Goal: Transaction & Acquisition: Purchase product/service

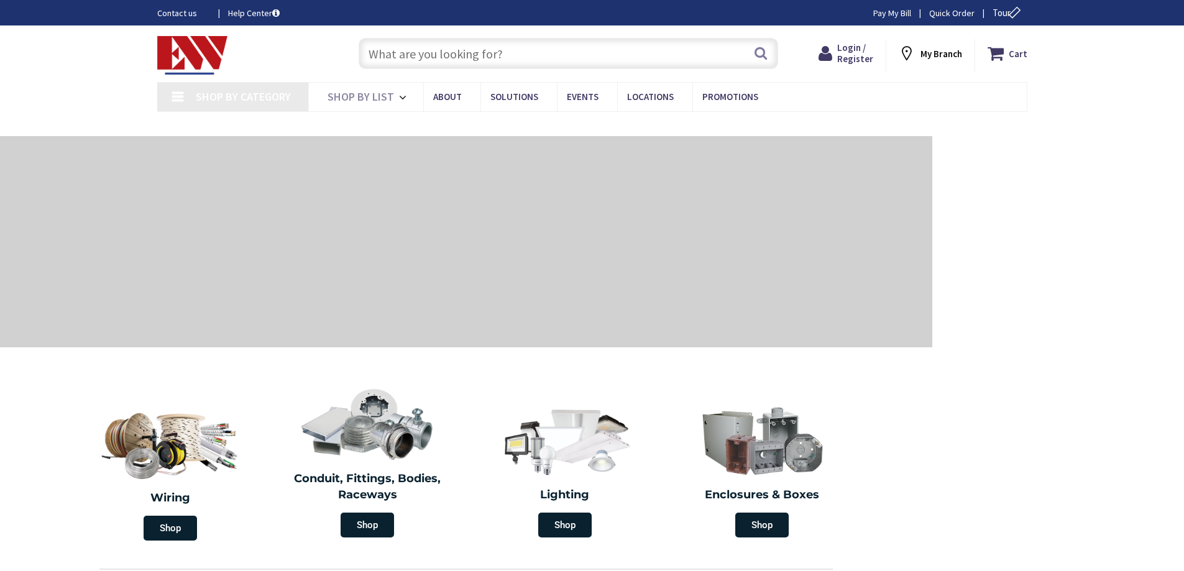
click at [599, 57] on input "text" at bounding box center [567, 53] width 419 height 31
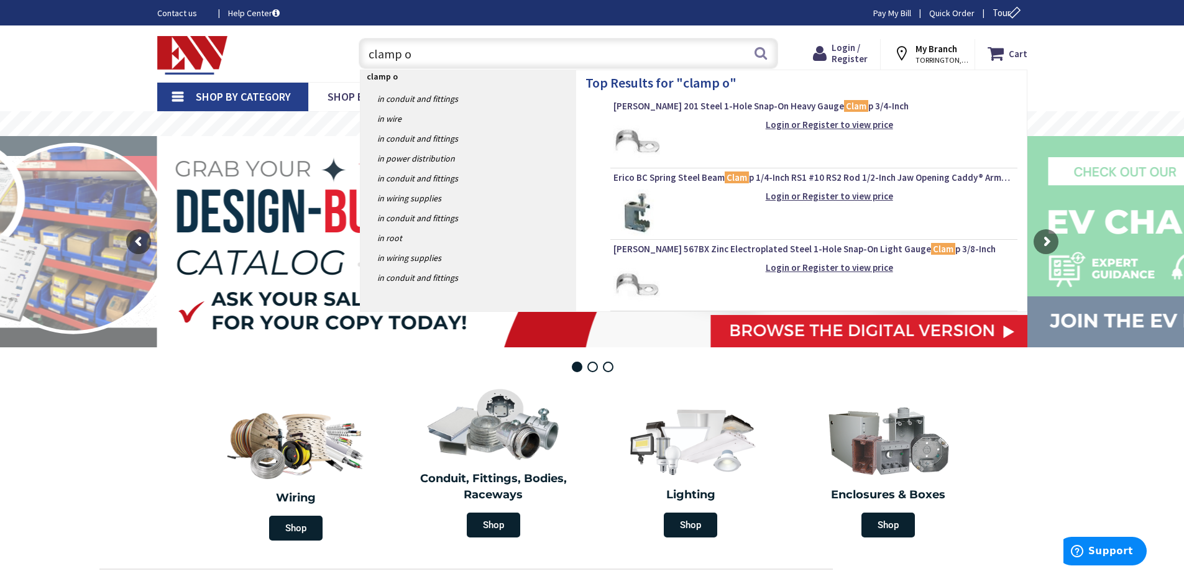
type input "clamp on"
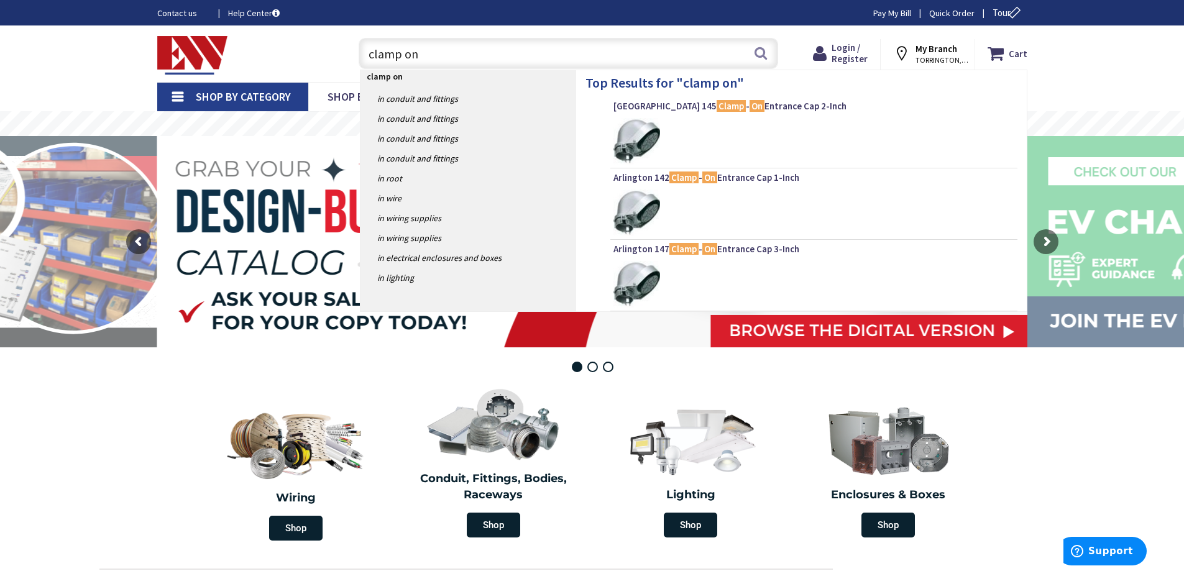
type input "[GEOGRAPHIC_DATA], [GEOGRAPHIC_DATA]"
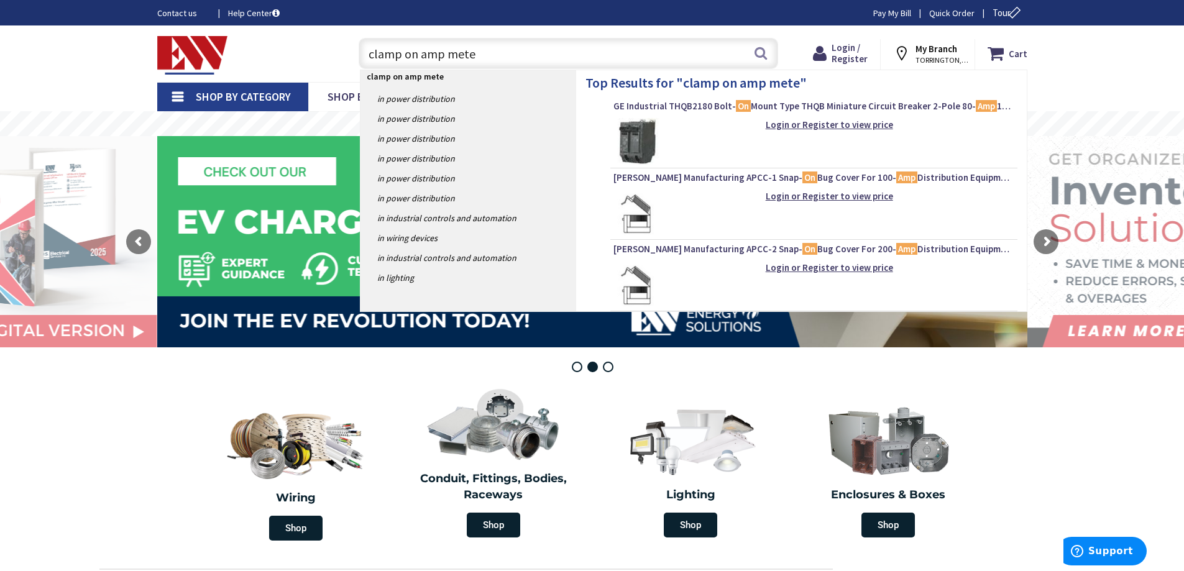
type input "clamp on amp meter"
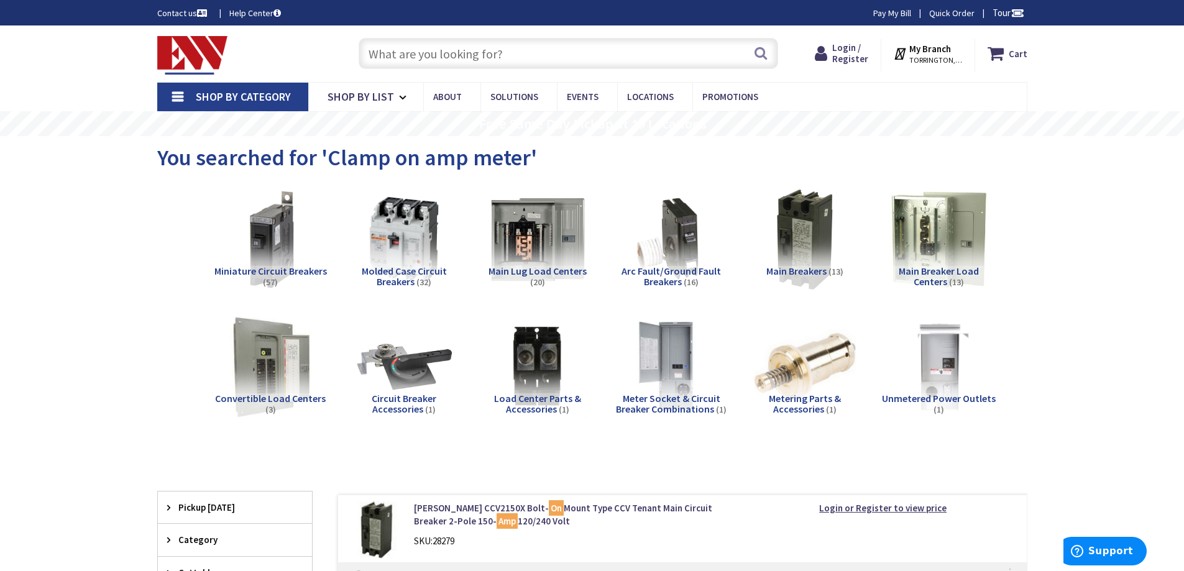
click at [262, 98] on span "Shop By Category" at bounding box center [243, 96] width 95 height 14
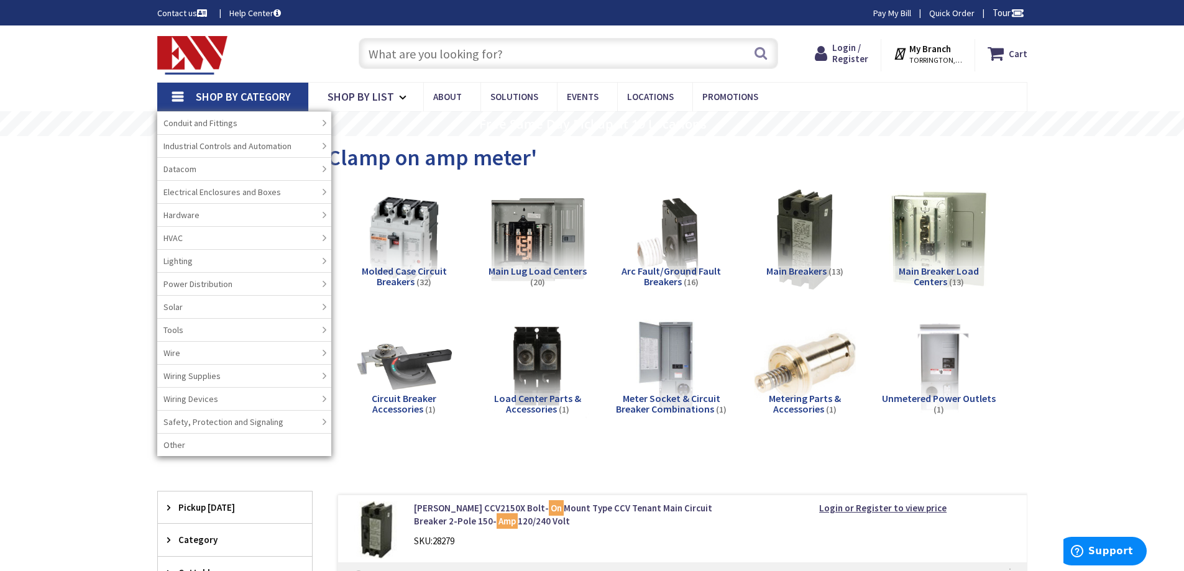
click at [262, 98] on span "Shop By Category" at bounding box center [243, 96] width 95 height 14
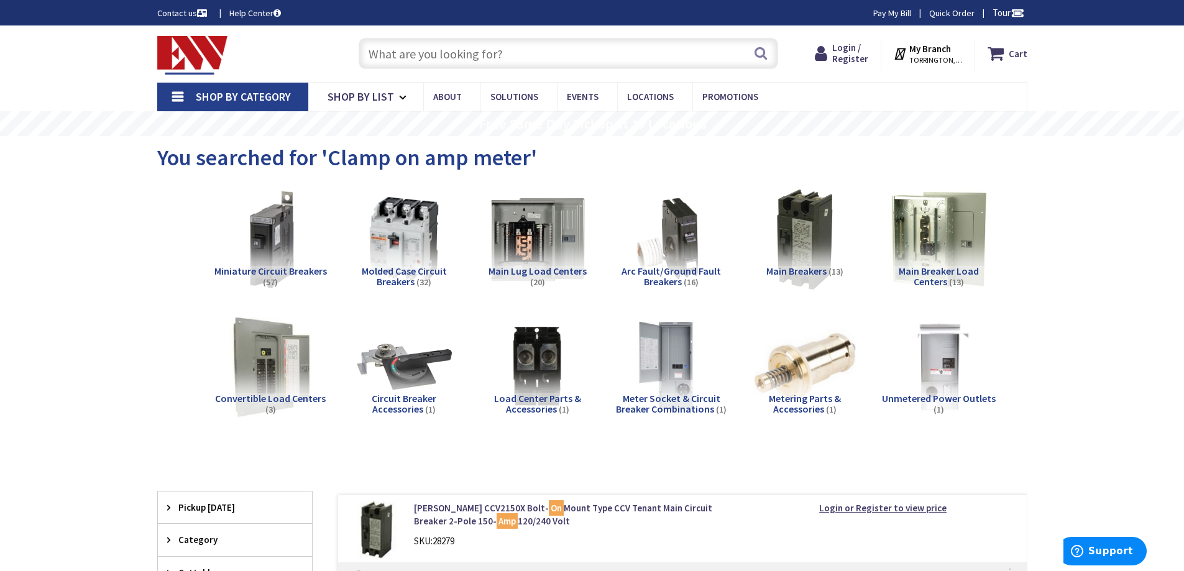
click at [173, 91] on link "Shop By Category" at bounding box center [232, 97] width 151 height 29
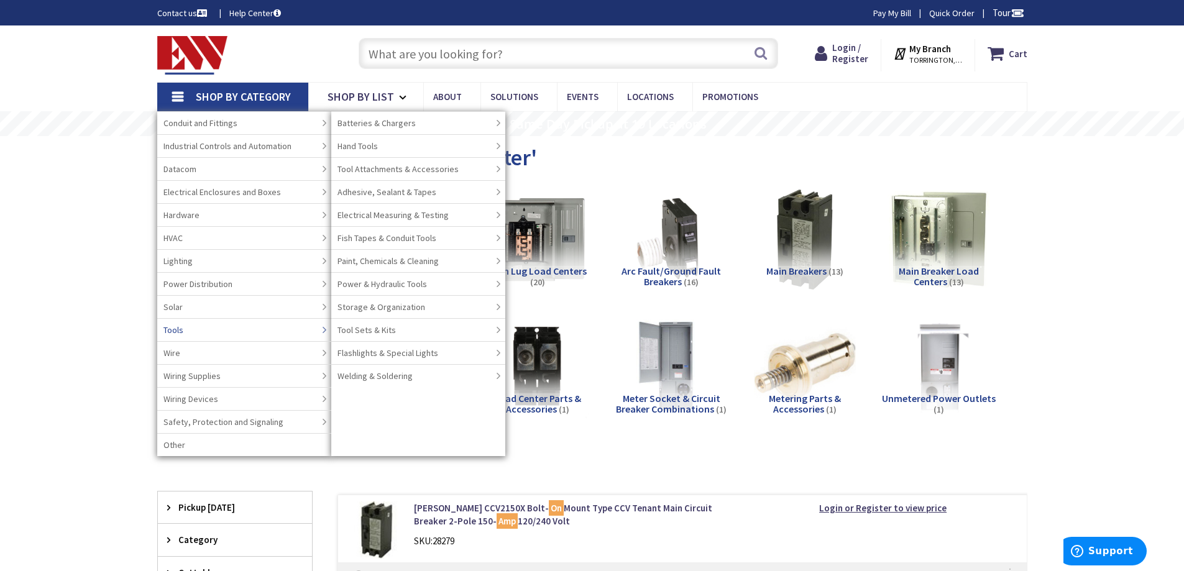
click at [183, 335] on link "Tools" at bounding box center [244, 329] width 174 height 23
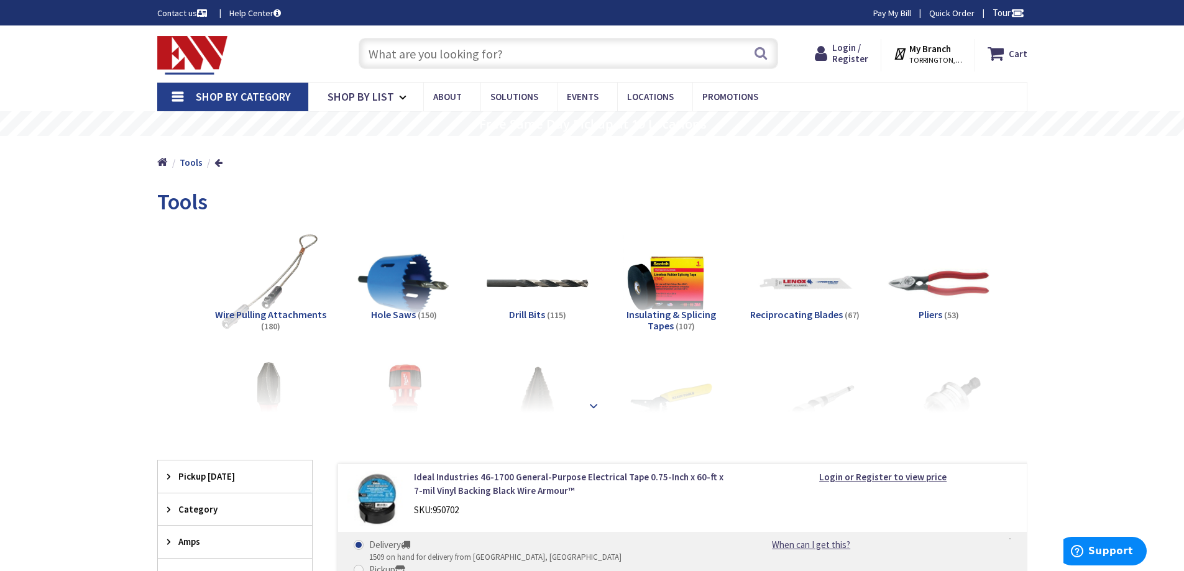
click at [595, 401] on strong at bounding box center [593, 406] width 15 height 14
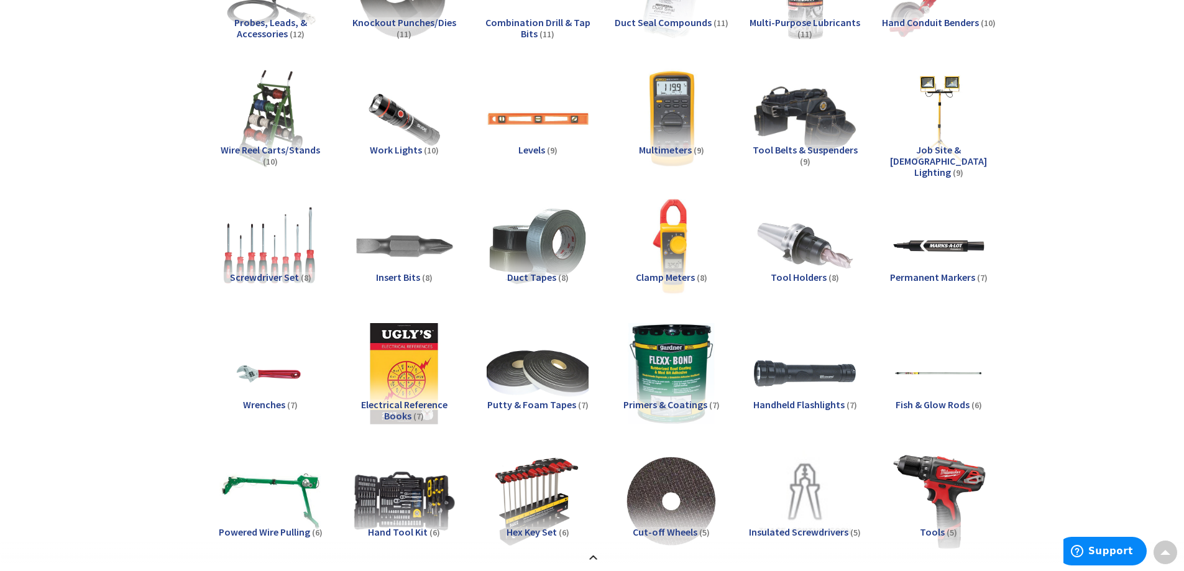
scroll to position [1118, 0]
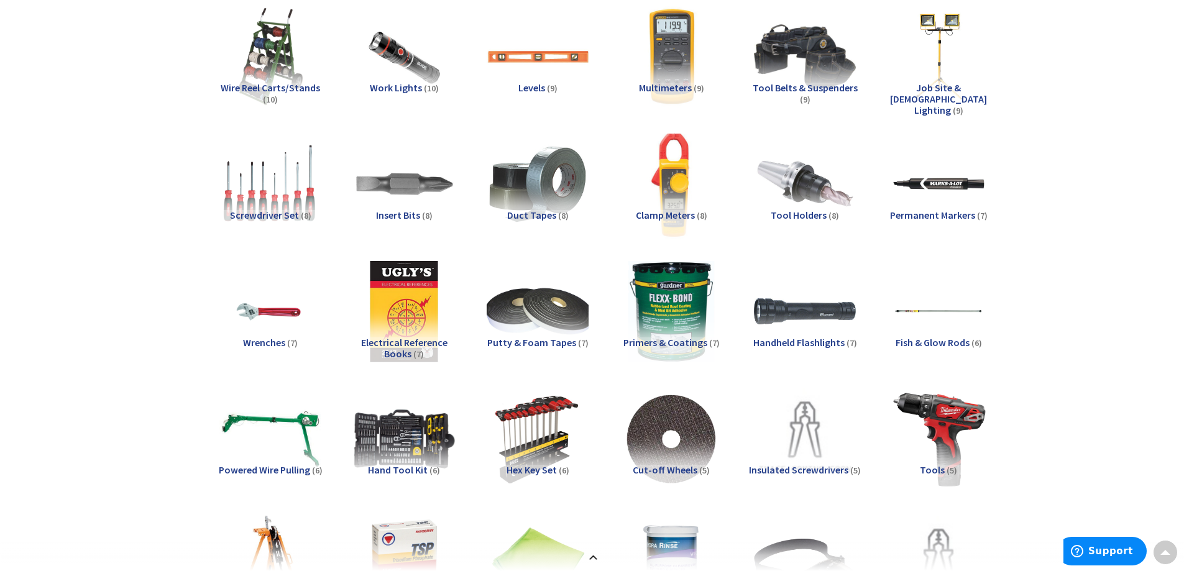
click at [658, 164] on img at bounding box center [670, 183] width 112 height 112
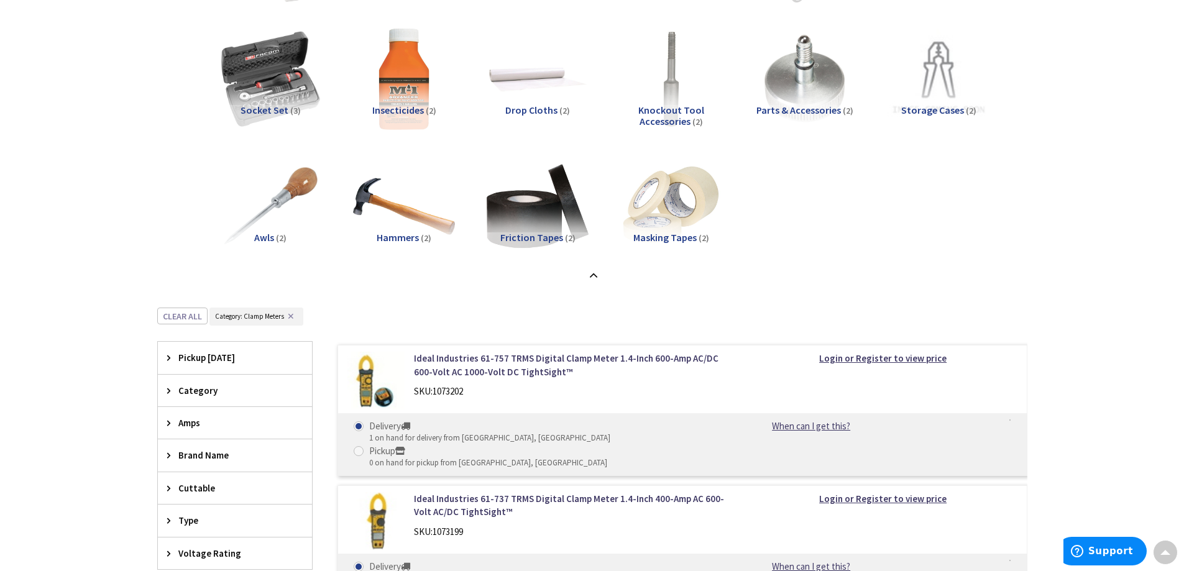
scroll to position [2175, 0]
